Goal: Use online tool/utility: Utilize a website feature to perform a specific function

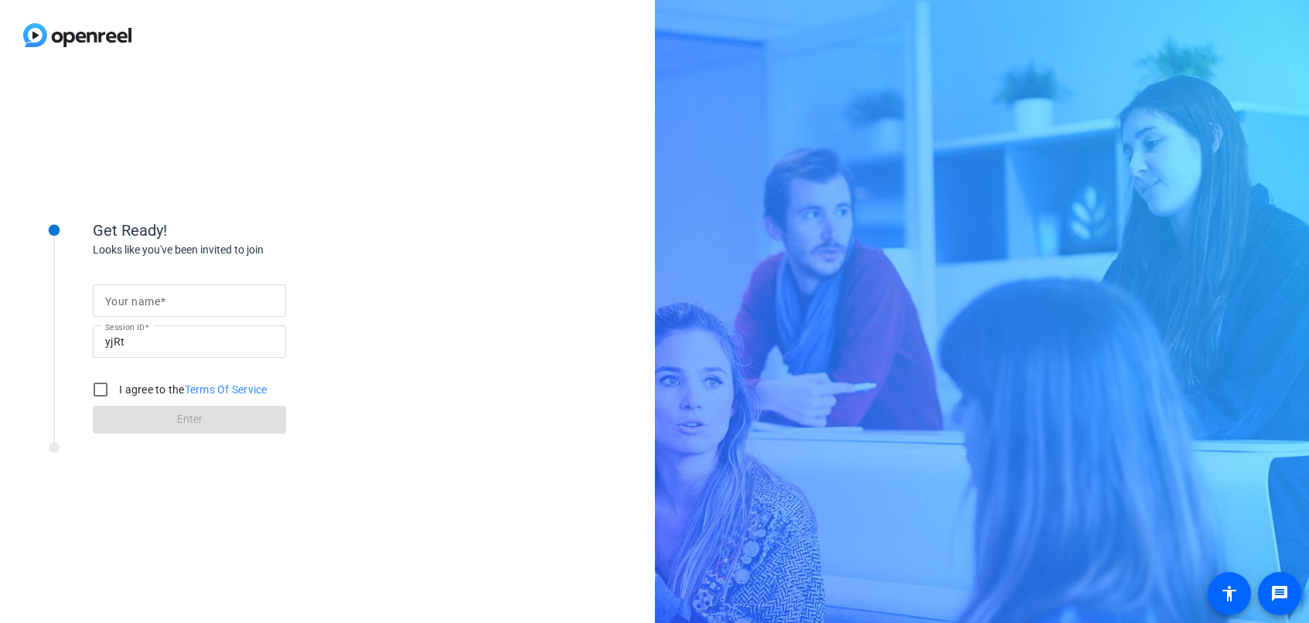
click at [189, 305] on input "Your name" at bounding box center [189, 300] width 168 height 19
type input "[PERSON_NAME]"
click at [114, 390] on input "I agree to the Terms Of Service" at bounding box center [100, 389] width 31 height 31
checkbox input "true"
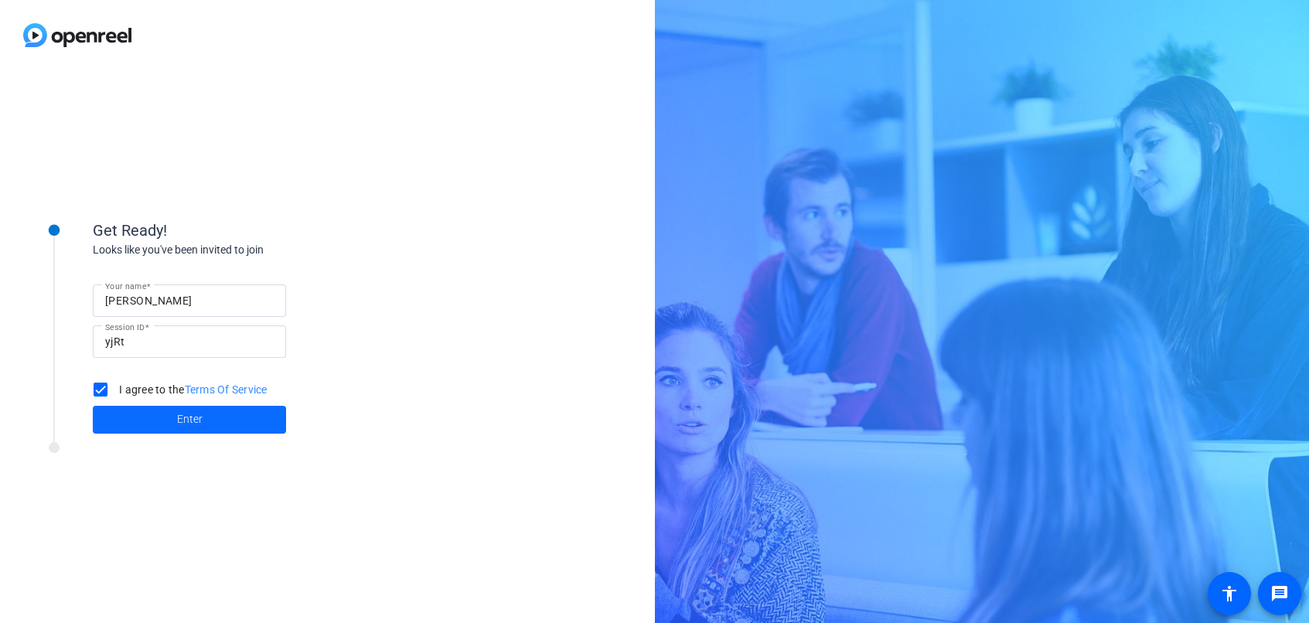
click at [161, 414] on span at bounding box center [189, 419] width 193 height 37
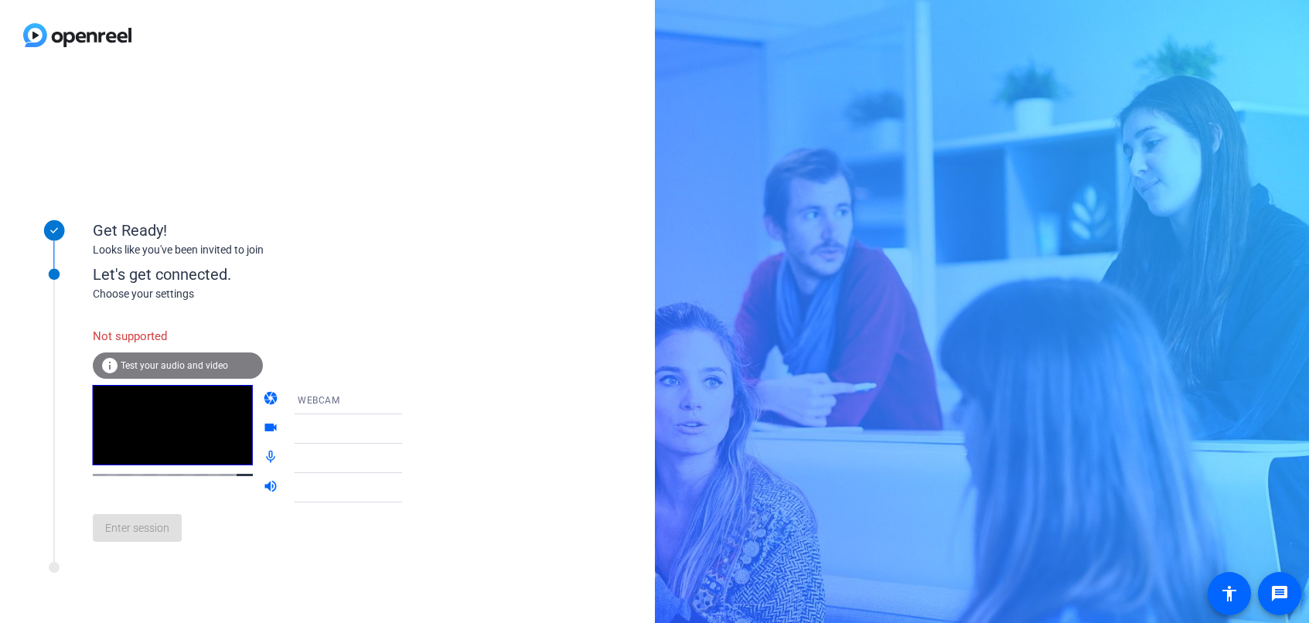
click at [303, 395] on span "WEBCAM" at bounding box center [319, 400] width 42 height 11
click at [320, 461] on mat-option "DESKTOP" at bounding box center [336, 460] width 132 height 31
click at [322, 396] on span "DESKTOP" at bounding box center [320, 400] width 44 height 11
click at [327, 431] on mat-option "WEBCAM" at bounding box center [336, 429] width 132 height 31
click at [170, 369] on span "Test your audio and video" at bounding box center [174, 365] width 107 height 11
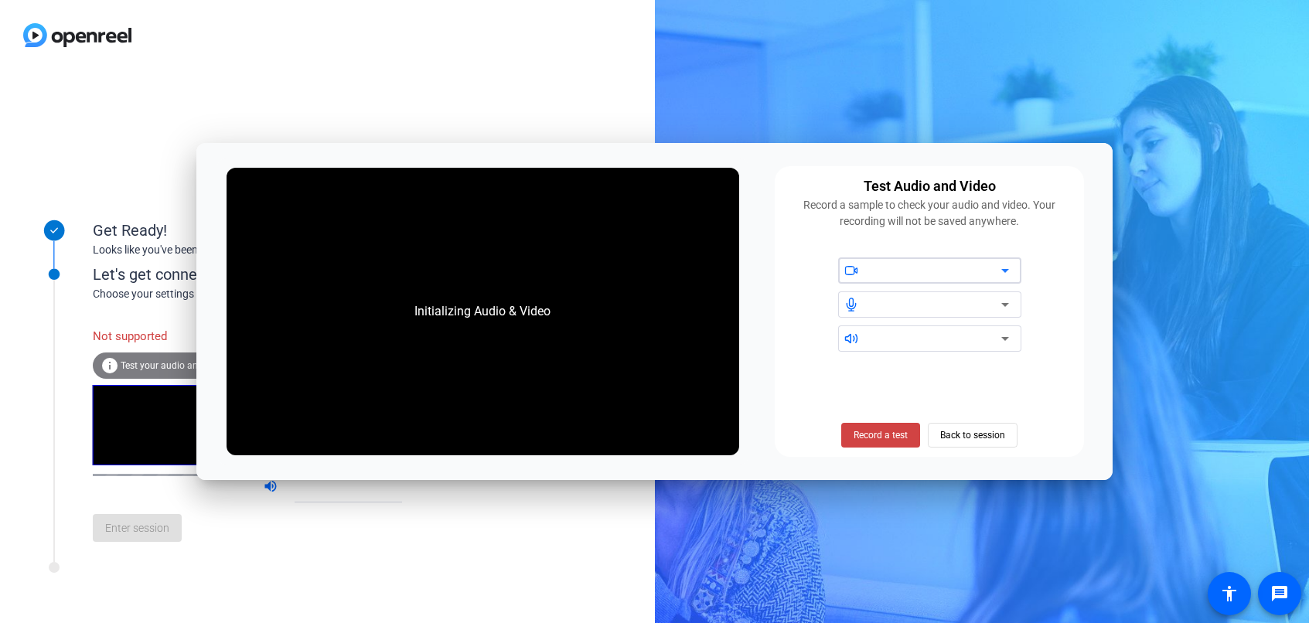
click at [885, 263] on div at bounding box center [935, 270] width 131 height 19
click at [1011, 271] on icon at bounding box center [1005, 270] width 19 height 19
click at [1008, 269] on icon at bounding box center [1005, 270] width 19 height 19
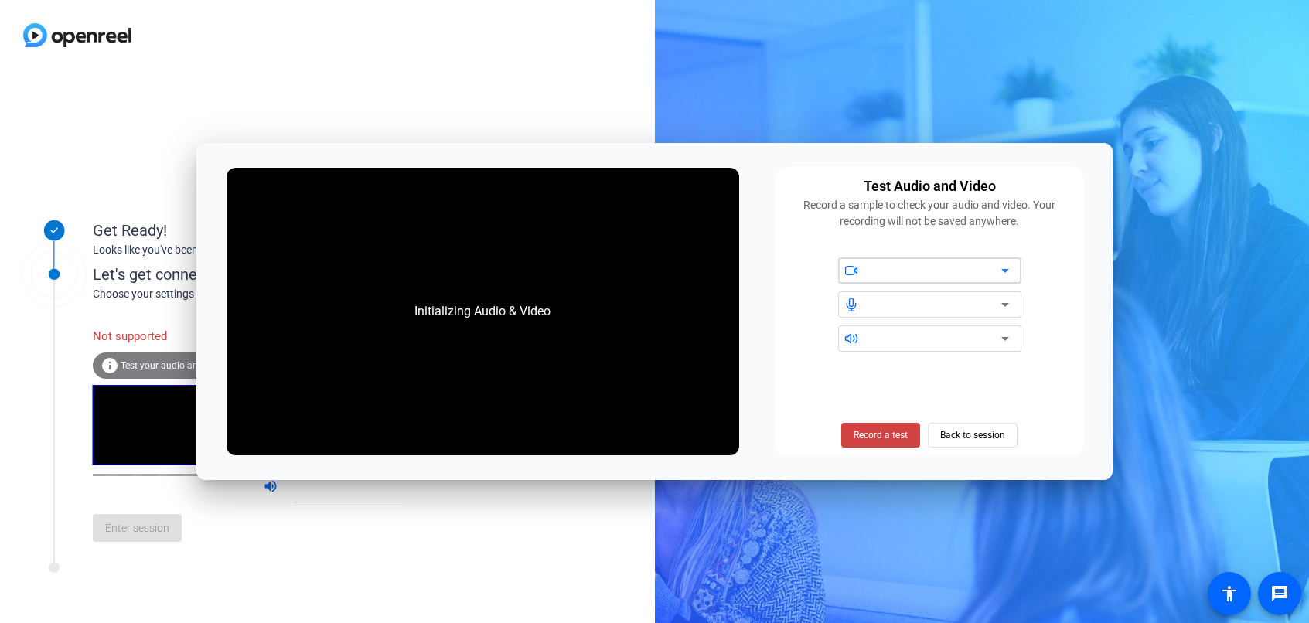
click at [1008, 269] on icon at bounding box center [1005, 270] width 19 height 19
click at [889, 433] on span "Record a test" at bounding box center [880, 435] width 54 height 14
click at [981, 432] on span "Back to session" at bounding box center [972, 434] width 65 height 29
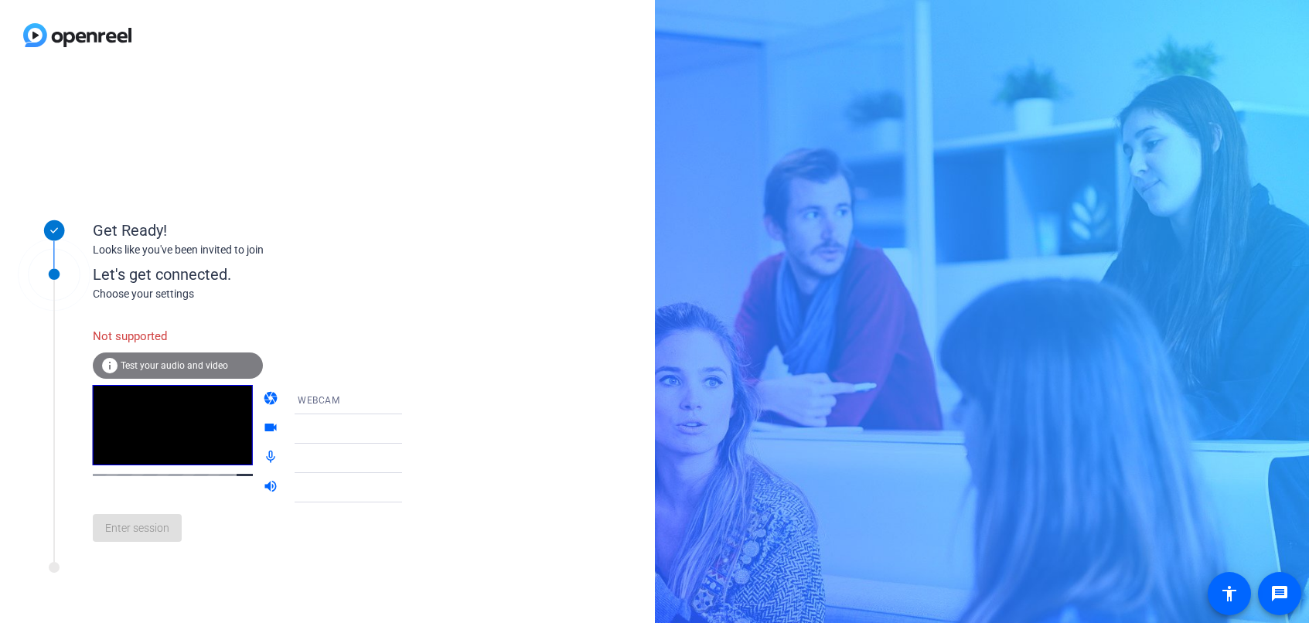
click at [147, 338] on div "Not supported" at bounding box center [178, 336] width 170 height 33
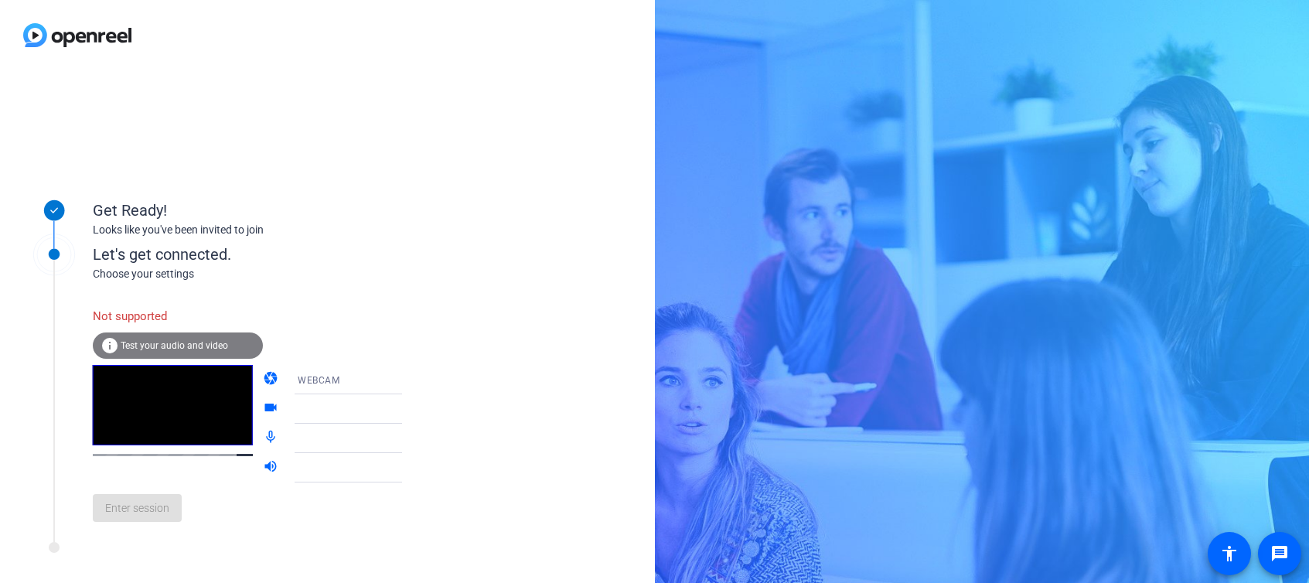
click at [409, 263] on div "Get Ready! Looks like you've been invited to join Let's get connected. Choose y…" at bounding box center [327, 326] width 655 height 512
